Goal: Check status: Check status

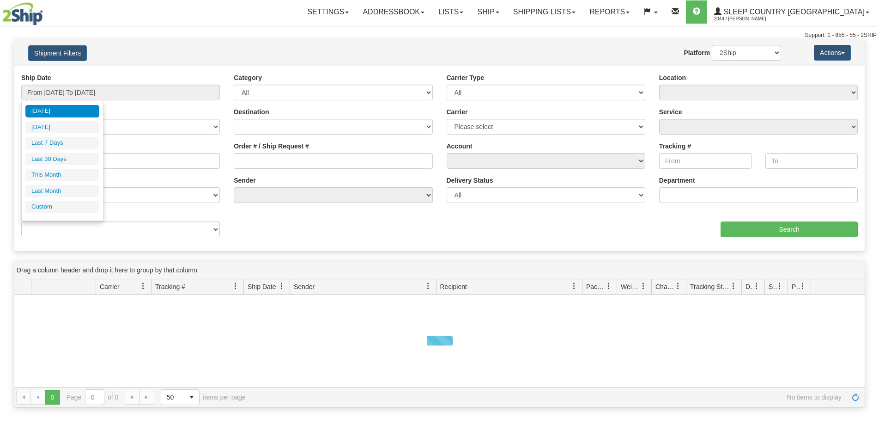
click at [65, 157] on li "Last 30 Days" at bounding box center [62, 159] width 74 height 12
type input "From [DATE] To [DATE]"
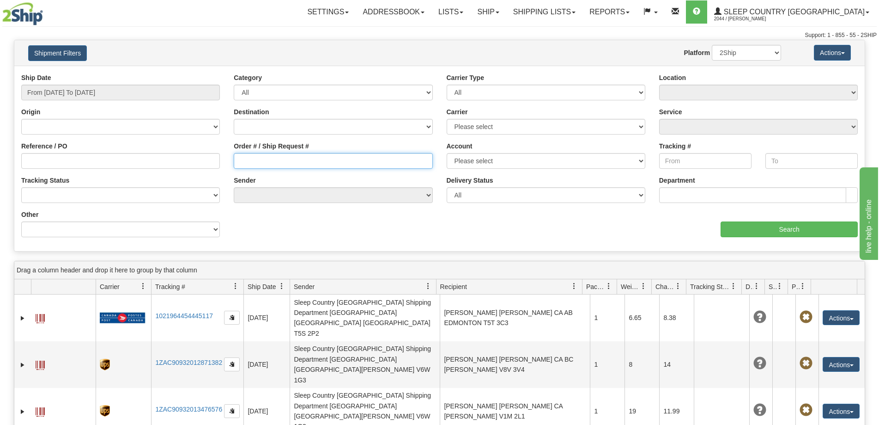
click at [346, 161] on input "Order # / Ship Request #" at bounding box center [333, 161] width 199 height 16
paste input "9000I068548"
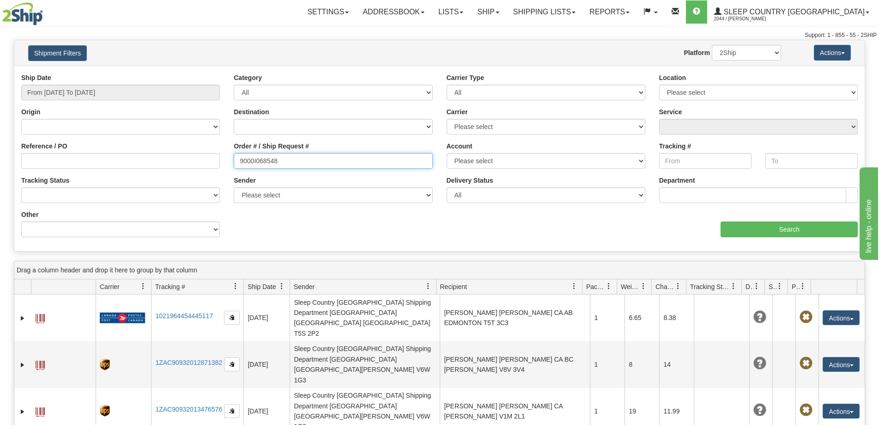
type input "9000I068548"
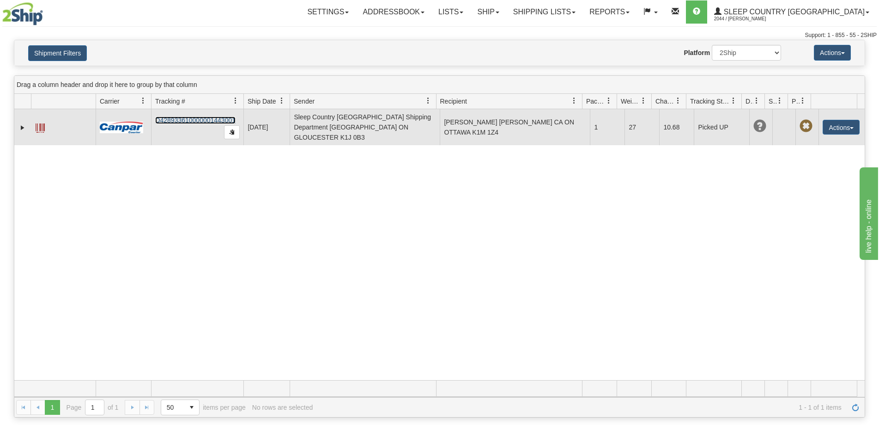
click at [201, 116] on link "D428933610000001443001" at bounding box center [195, 119] width 80 height 7
click at [41, 125] on span at bounding box center [40, 127] width 9 height 9
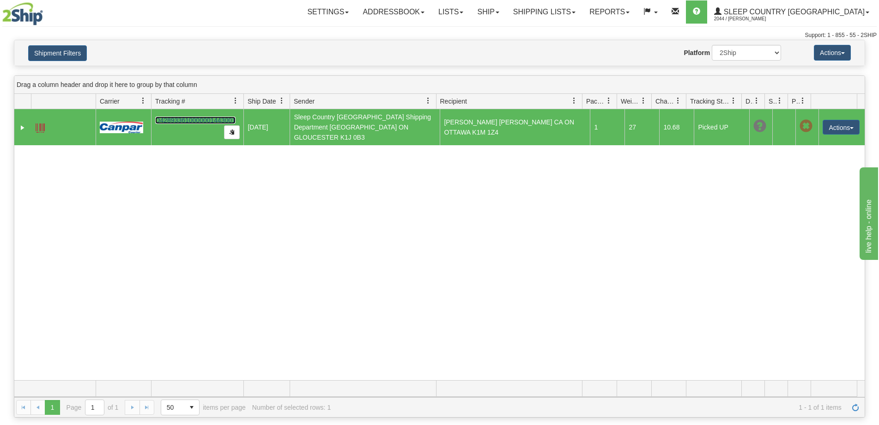
click at [43, 125] on span at bounding box center [40, 127] width 9 height 9
click at [74, 267] on div "31582675 2044 D428933610000001443001 [DATE] [DATE] 08:34:36 PM Sleep Country [G…" at bounding box center [439, 244] width 850 height 271
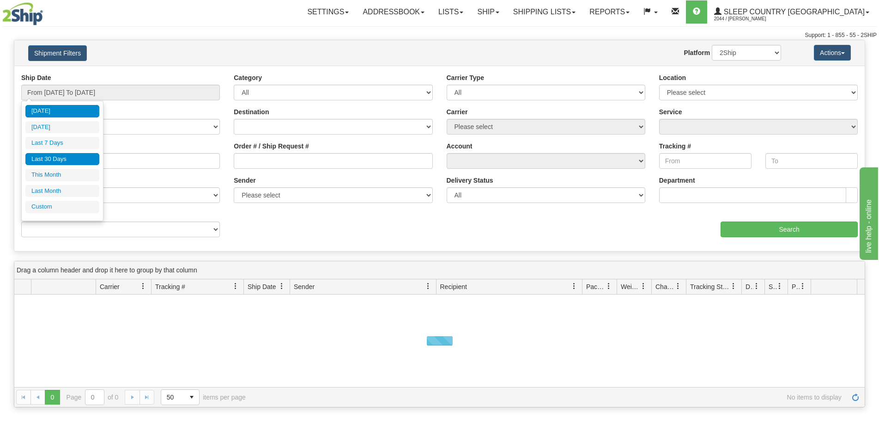
click at [68, 158] on li "Last 30 Days" at bounding box center [62, 159] width 74 height 12
type input "From [DATE] To [DATE]"
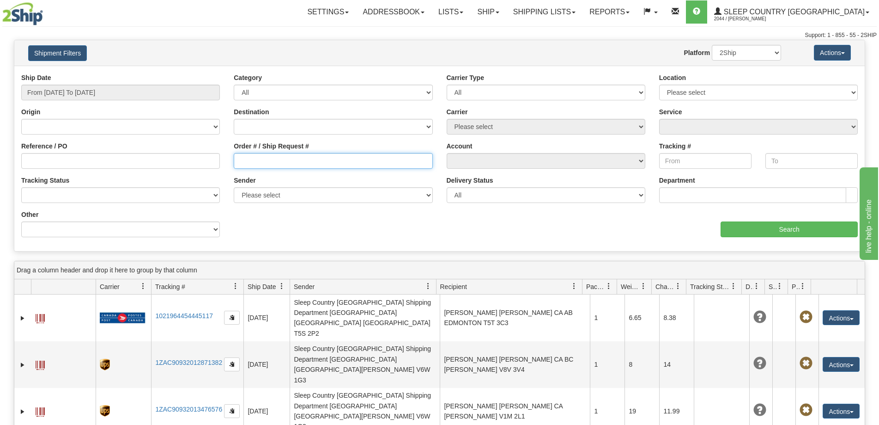
click at [255, 160] on input "Order # / Ship Request #" at bounding box center [333, 161] width 199 height 16
paste input "9000I068548"
type input "9000I068548"
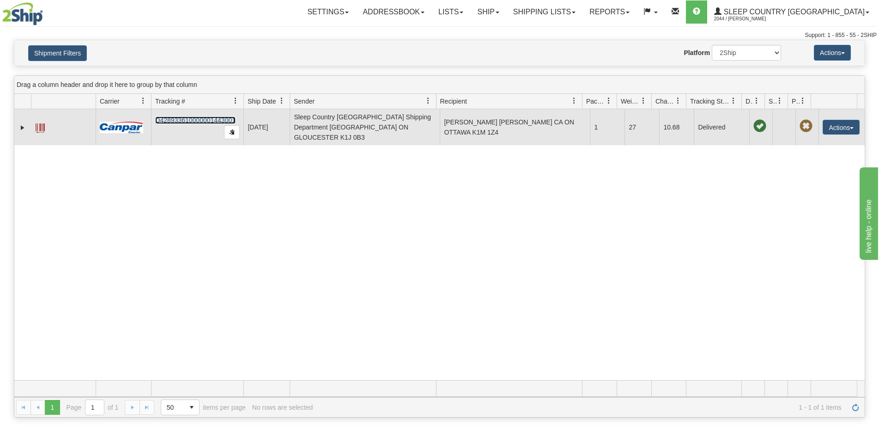
click at [213, 116] on link "D428933610000001443001" at bounding box center [195, 119] width 80 height 7
click at [41, 124] on span at bounding box center [40, 127] width 9 height 9
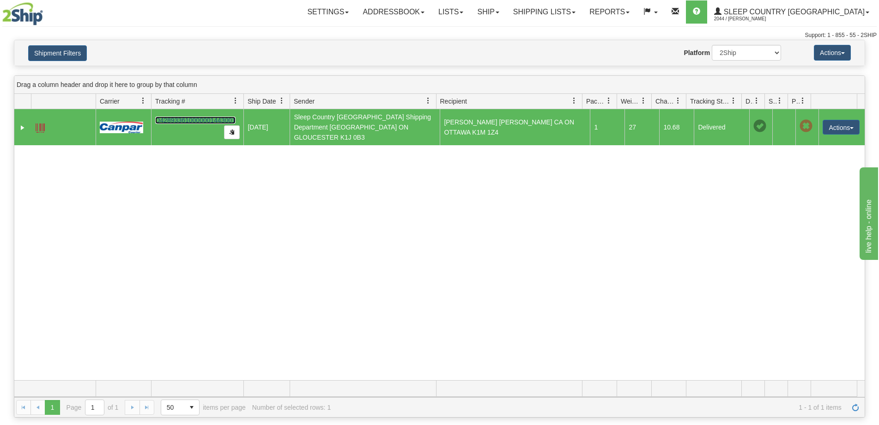
click at [44, 123] on span at bounding box center [40, 127] width 9 height 9
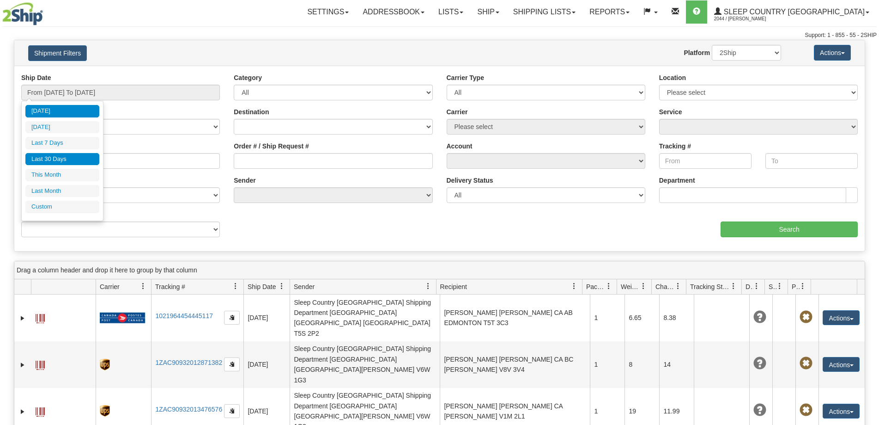
click at [68, 158] on li "Last 30 Days" at bounding box center [62, 159] width 74 height 12
type input "From [DATE] To [DATE]"
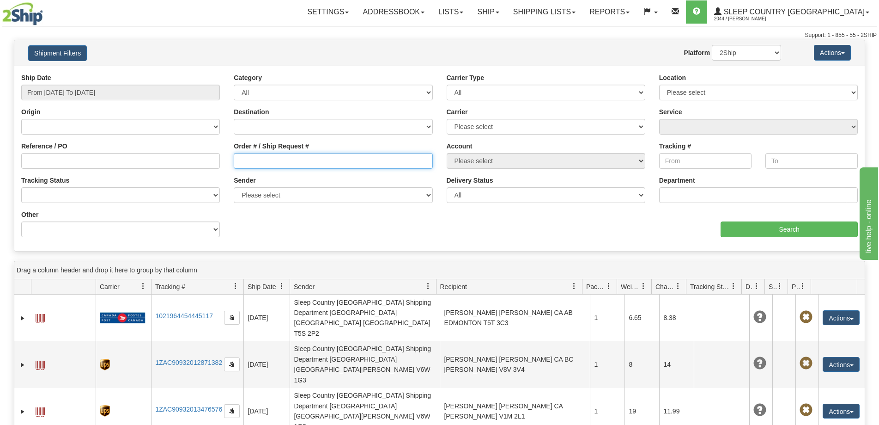
click at [292, 162] on input "Order # / Ship Request #" at bounding box center [333, 161] width 199 height 16
paste input "Hi Shelley, I see two items on the label and one package delivered. I just wond…"
drag, startPoint x: 422, startPoint y: 160, endPoint x: 0, endPoint y: 68, distance: 432.1
click at [0, 68] on div "Please wait... × Confirm Delete Delete Cancel × Confirm Delete Yes No Cancel × …" at bounding box center [439, 321] width 879 height 563
drag, startPoint x: 79, startPoint y: 135, endPoint x: 89, endPoint y: 134, distance: 10.7
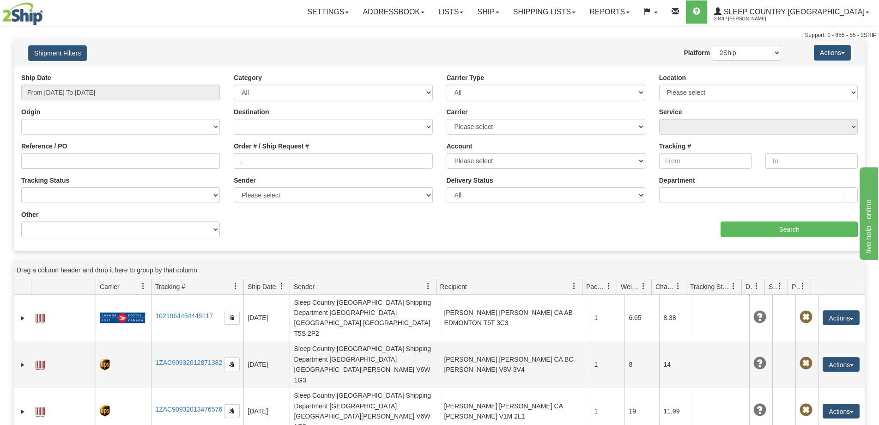
click at [79, 135] on div "Origin Canada United States Mexico Puerto Rico Romania Australia New Zealand So…" at bounding box center [120, 124] width 213 height 34
click at [328, 153] on input "." at bounding box center [333, 161] width 199 height 16
paste input "9000I068548"
click at [245, 158] on input ". 9000I068548" at bounding box center [333, 161] width 199 height 16
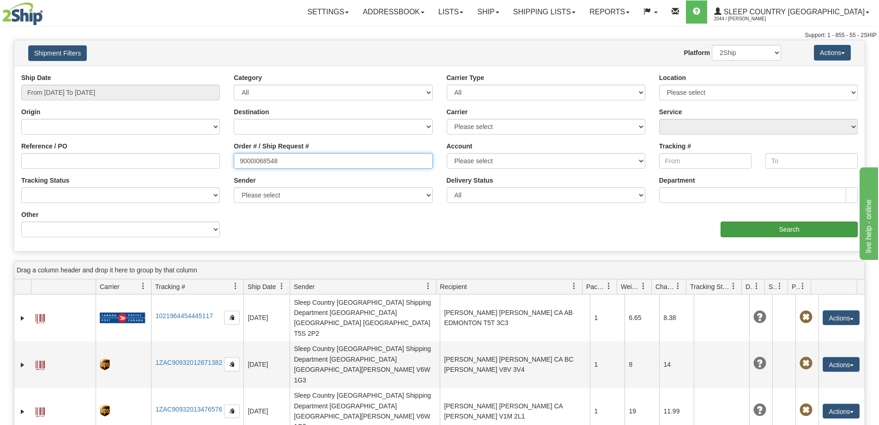
type input "9000I068548"
click at [806, 231] on input "Search" at bounding box center [789, 229] width 137 height 16
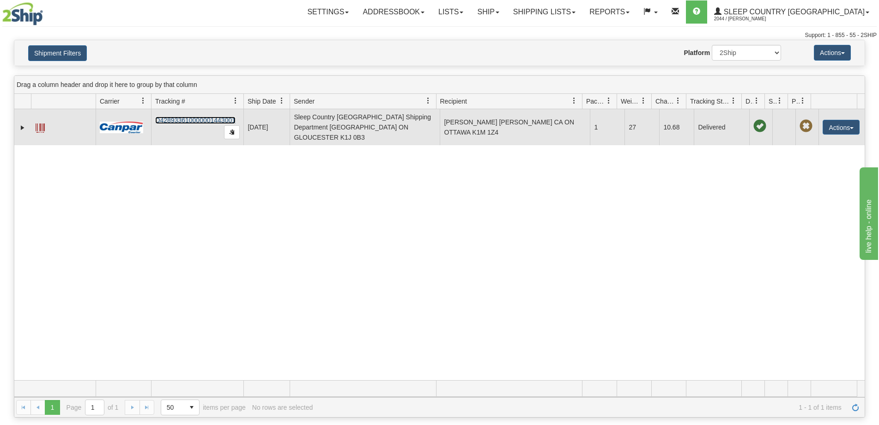
click at [187, 116] on link "D428933610000001443001" at bounding box center [195, 119] width 80 height 7
